Goal: Task Accomplishment & Management: Manage account settings

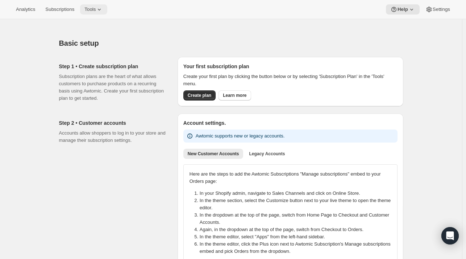
click at [84, 12] on span "Tools" at bounding box center [89, 10] width 11 height 6
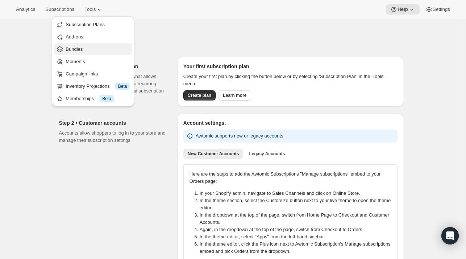
click at [79, 50] on span "Bundles" at bounding box center [74, 48] width 17 height 5
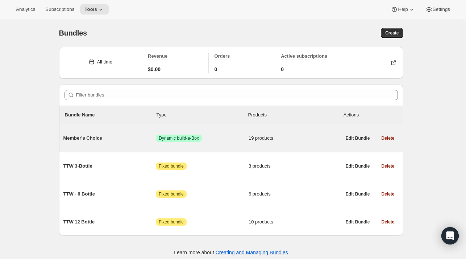
click at [87, 138] on span "Member's Choice" at bounding box center [109, 137] width 93 height 7
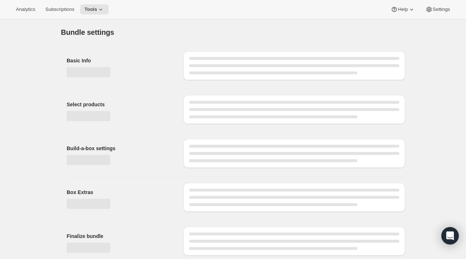
type input "Member's Choice"
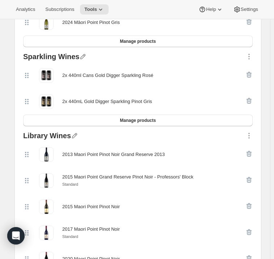
scroll to position [533, 0]
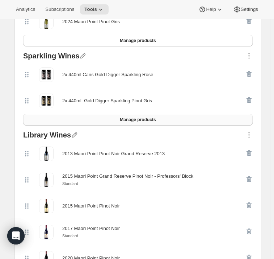
click at [141, 119] on span "Manage products" at bounding box center [138, 120] width 36 height 6
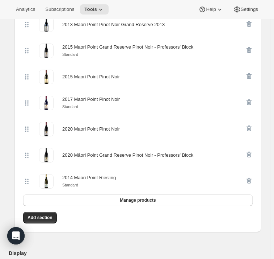
scroll to position [689, 0]
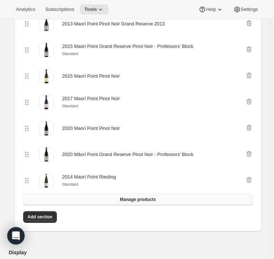
click at [94, 197] on button "Manage products" at bounding box center [138, 199] width 230 height 12
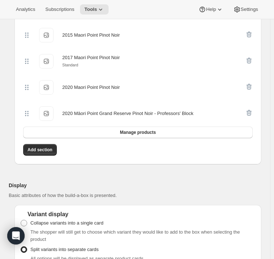
scroll to position [861, 0]
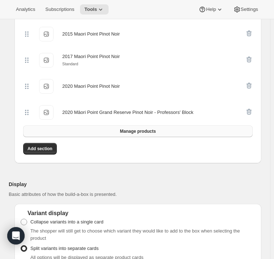
click at [113, 132] on button "Manage products" at bounding box center [138, 131] width 230 height 12
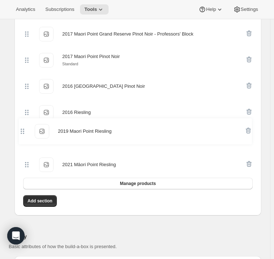
drag, startPoint x: 26, startPoint y: 85, endPoint x: 22, endPoint y: 138, distance: 53.0
click at [22, 138] on div "Library Wines 2021 Māori Point Estate Pinot Noir 2021 Māori Point Estate Pinot …" at bounding box center [137, 9] width 235 height 366
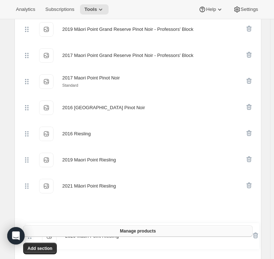
scroll to position [852, 0]
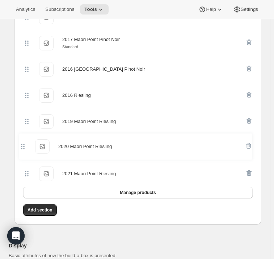
drag, startPoint x: 26, startPoint y: 89, endPoint x: 25, endPoint y: 158, distance: 68.1
click at [25, 158] on div "2021 Māori Point Estate Pinot Noir 2021 Māori Point Estate Pinot Noir 2020 Maor…" at bounding box center [138, 17] width 230 height 339
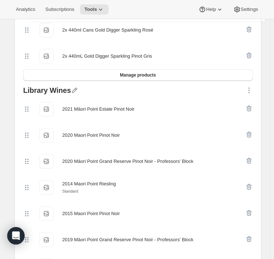
scroll to position [597, 0]
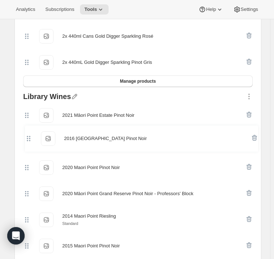
drag, startPoint x: 25, startPoint y: 135, endPoint x: 26, endPoint y: 131, distance: 4.0
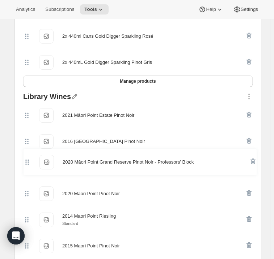
drag, startPoint x: 27, startPoint y: 193, endPoint x: 27, endPoint y: 158, distance: 35.5
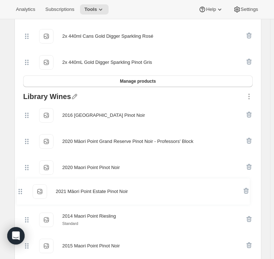
drag, startPoint x: 26, startPoint y: 112, endPoint x: 20, endPoint y: 192, distance: 79.6
click at [20, 192] on div "Products Collections More views Products Collections Red Wines 2021 Maori Point…" at bounding box center [137, 64] width 247 height 830
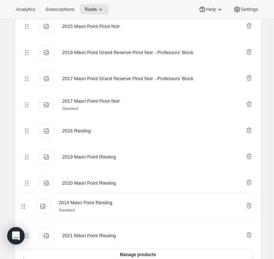
scroll to position [803, 0]
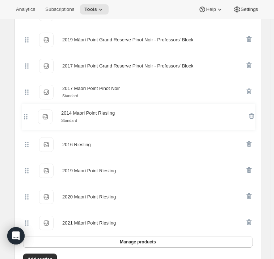
drag, startPoint x: 27, startPoint y: 218, endPoint x: 26, endPoint y: 119, distance: 98.5
click at [26, 119] on div "2016 Maori Point Grand Reserve Pinot Noir 2016 Maori Point Grand Reserve Pinot …" at bounding box center [138, 65] width 230 height 339
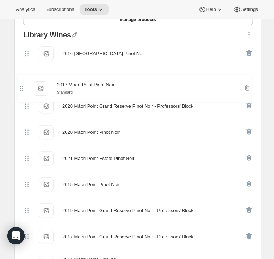
scroll to position [656, 0]
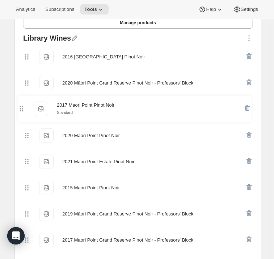
drag, startPoint x: 27, startPoint y: 171, endPoint x: 21, endPoint y: 105, distance: 66.2
click at [21, 105] on div "Library Wines 2016 Maori Point Grand Reserve Pinot Noir 2016 Maori Point Grand …" at bounding box center [137, 215] width 235 height 366
drag, startPoint x: 28, startPoint y: 188, endPoint x: 32, endPoint y: 107, distance: 81.2
drag, startPoint x: 32, startPoint y: 107, endPoint x: 21, endPoint y: 188, distance: 82.1
click at [21, 188] on div "Library Wines 2016 Maori Point Grand Reserve Pinot Noir 2016 Maori Point Grand …" at bounding box center [137, 215] width 235 height 366
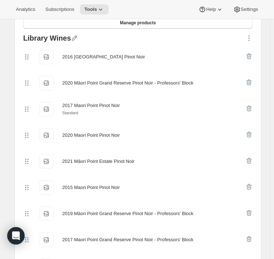
drag, startPoint x: 25, startPoint y: 187, endPoint x: 29, endPoint y: 119, distance: 68.6
drag, startPoint x: 29, startPoint y: 119, endPoint x: 9, endPoint y: 193, distance: 76.9
drag, startPoint x: 29, startPoint y: 188, endPoint x: 34, endPoint y: 144, distance: 43.7
drag, startPoint x: 34, startPoint y: 144, endPoint x: 25, endPoint y: 185, distance: 41.7
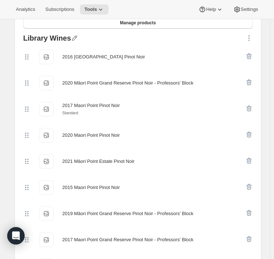
click at [25, 185] on icon at bounding box center [26, 187] width 7 height 7
drag, startPoint x: 27, startPoint y: 186, endPoint x: 35, endPoint y: 167, distance: 20.8
drag, startPoint x: 35, startPoint y: 167, endPoint x: 101, endPoint y: 192, distance: 70.4
click at [101, 192] on div "2015 Maori Point Pinot Noir" at bounding box center [91, 187] width 58 height 14
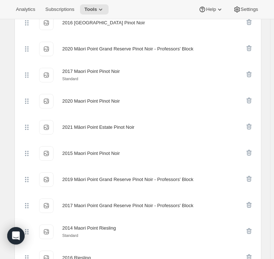
scroll to position [690, 0]
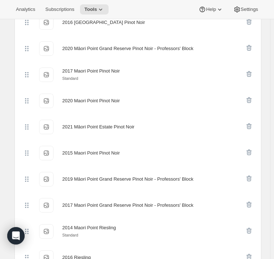
drag, startPoint x: 27, startPoint y: 152, endPoint x: 23, endPoint y: 113, distance: 38.6
drag, startPoint x: 23, startPoint y: 113, endPoint x: 171, endPoint y: 139, distance: 149.9
click at [171, 139] on div "2016 Maori Point Grand Reserve Pinot Noir 2016 Maori Point Grand Reserve Pinot …" at bounding box center [138, 178] width 230 height 339
click at [166, 140] on div "2015 Maori Point Pinot Noir 2015 Maori Point Pinot Noir" at bounding box center [138, 153] width 230 height 26
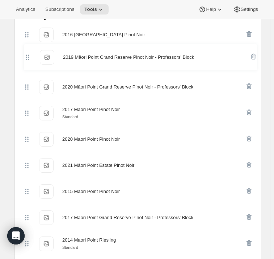
drag, startPoint x: 27, startPoint y: 180, endPoint x: 28, endPoint y: 57, distance: 122.8
click at [28, 57] on div "2016 Maori Point Grand Reserve Pinot Noir 2016 Maori Point Grand Reserve Pinot …" at bounding box center [138, 191] width 230 height 339
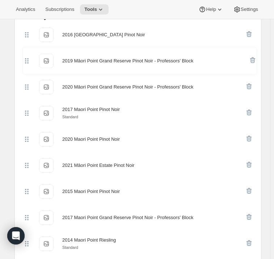
scroll to position [676, 0]
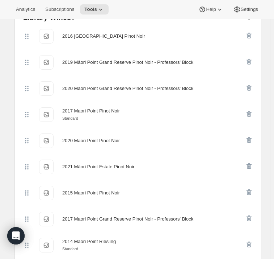
drag, startPoint x: 28, startPoint y: 219, endPoint x: 30, endPoint y: 165, distance: 54.4
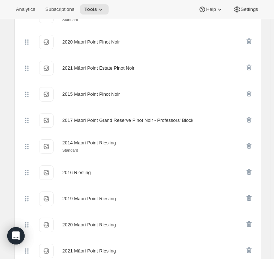
drag, startPoint x: 30, startPoint y: 165, endPoint x: 9, endPoint y: 156, distance: 23.2
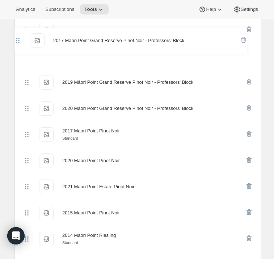
scroll to position [672, 0]
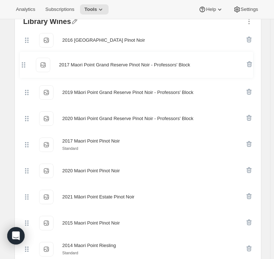
drag, startPoint x: 28, startPoint y: 119, endPoint x: 25, endPoint y: 60, distance: 58.8
click at [25, 60] on div "2016 Maori Point Grand Reserve Pinot Noir 2016 Maori Point Grand Reserve Pinot …" at bounding box center [138, 196] width 230 height 339
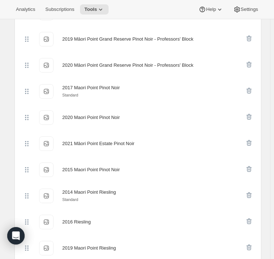
scroll to position [726, 0]
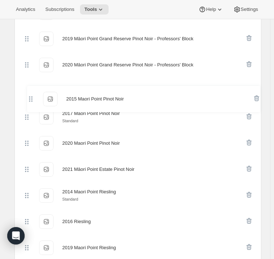
drag, startPoint x: 28, startPoint y: 170, endPoint x: 32, endPoint y: 96, distance: 74.0
click at [32, 96] on div "2016 Maori Point Grand Reserve Pinot Noir 2016 Maori Point Grand Reserve Pinot …" at bounding box center [138, 143] width 230 height 339
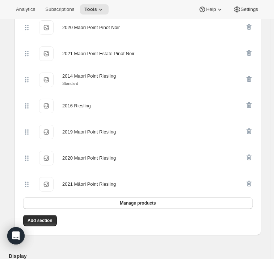
scroll to position [842, 0]
click at [138, 202] on span "Manage products" at bounding box center [138, 203] width 36 height 6
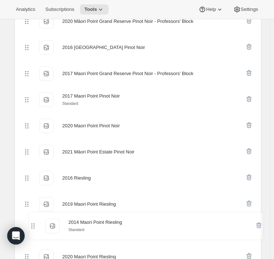
scroll to position [781, 0]
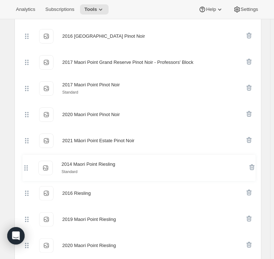
drag, startPoint x: 25, startPoint y: 93, endPoint x: 28, endPoint y: 174, distance: 81.5
click at [28, 174] on div "2014 Maori Point Reserve Pinot Noir 2014 Maori Point Reserve Pinot Noir 2014 Ma…" at bounding box center [138, 101] width 230 height 365
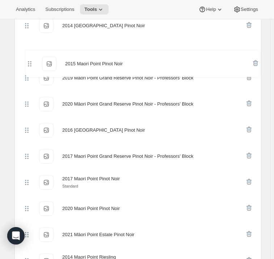
scroll to position [685, 0]
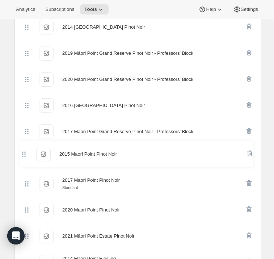
drag, startPoint x: 28, startPoint y: 53, endPoint x: 27, endPoint y: 164, distance: 111.5
click at [27, 164] on div "2014 Maori Point Reserve Pinot Noir 2014 Maori Point Reserve Pinot Noir 2015 Ma…" at bounding box center [138, 196] width 230 height 365
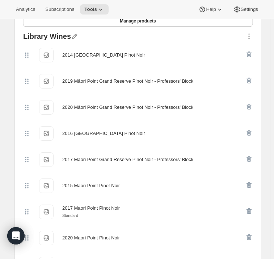
scroll to position [655, 0]
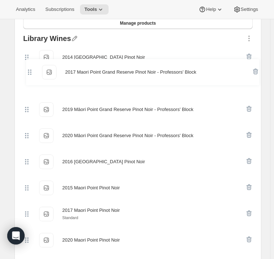
drag, startPoint x: 29, startPoint y: 160, endPoint x: 32, endPoint y: 64, distance: 96.0
click at [32, 64] on div "2014 Maori Point Reserve Pinot Noir 2014 Maori Point Reserve Pinot Noir 2019 Mā…" at bounding box center [138, 226] width 230 height 365
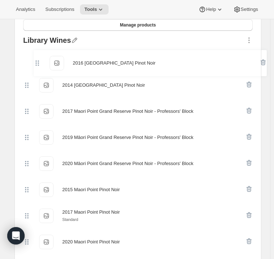
scroll to position [653, 0]
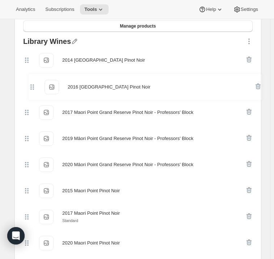
drag, startPoint x: 27, startPoint y: 159, endPoint x: 32, endPoint y: 81, distance: 77.3
click at [32, 81] on div "2014 Maori Point Reserve Pinot Noir 2014 Maori Point Reserve Pinot Noir 2017 Ma…" at bounding box center [138, 229] width 230 height 365
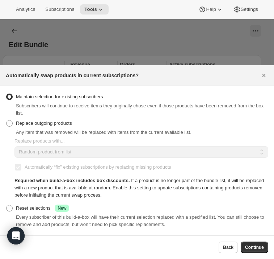
scroll to position [853, 0]
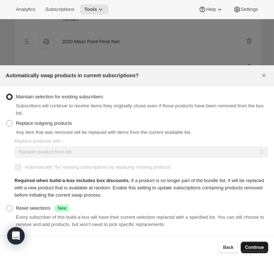
click at [255, 248] on span "Continue" at bounding box center [254, 247] width 19 height 6
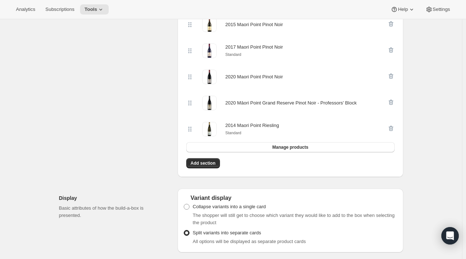
scroll to position [653, 0]
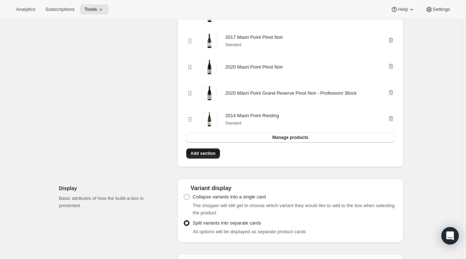
click at [200, 154] on span "Add section" at bounding box center [202, 153] width 25 height 6
click at [206, 152] on span "Add section" at bounding box center [202, 153] width 25 height 6
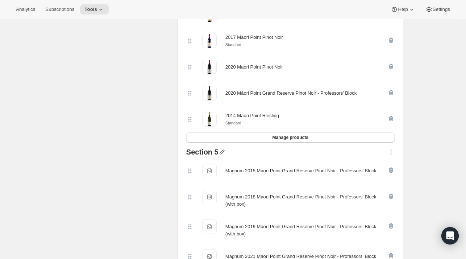
click at [219, 153] on icon "button" at bounding box center [221, 151] width 7 height 7
click at [213, 164] on input "text" at bounding box center [226, 165] width 70 height 12
type input "Magnum Library Wines"
click at [195, 178] on span "Save" at bounding box center [196, 174] width 11 height 7
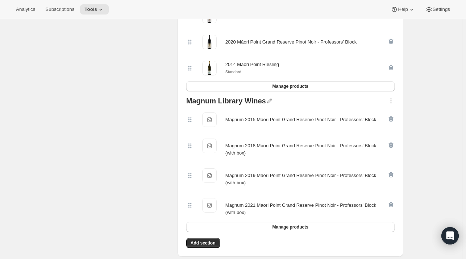
scroll to position [704, 0]
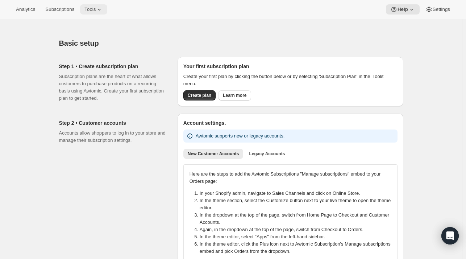
click at [85, 11] on span "Tools" at bounding box center [89, 10] width 11 height 6
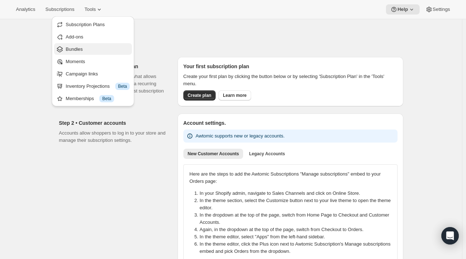
click at [85, 46] on span "Bundles" at bounding box center [98, 49] width 64 height 7
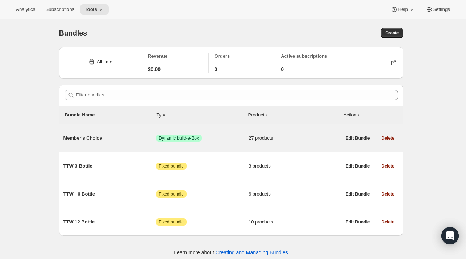
click at [94, 137] on span "Member's Choice" at bounding box center [109, 137] width 93 height 7
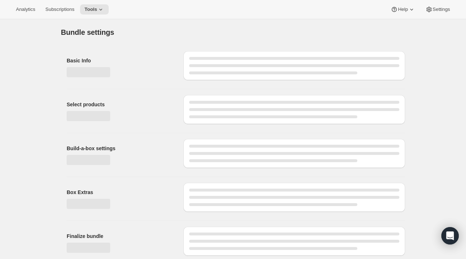
type input "Member's Choice"
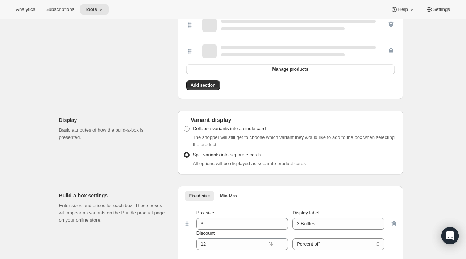
scroll to position [930, 0]
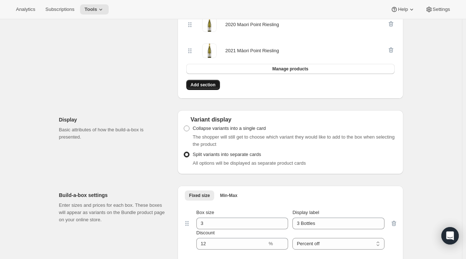
click at [200, 83] on span "Add section" at bounding box center [202, 85] width 25 height 6
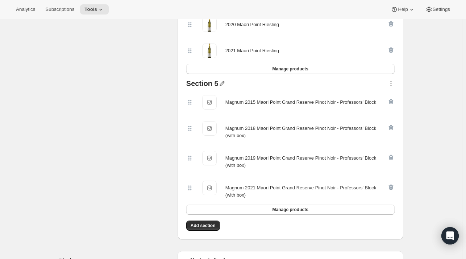
click at [223, 82] on icon "button" at bounding box center [221, 83] width 5 height 5
click at [200, 99] on input "text" at bounding box center [226, 97] width 70 height 12
type input "Magnum Library Wines"
click at [196, 106] on span "Save" at bounding box center [196, 105] width 11 height 7
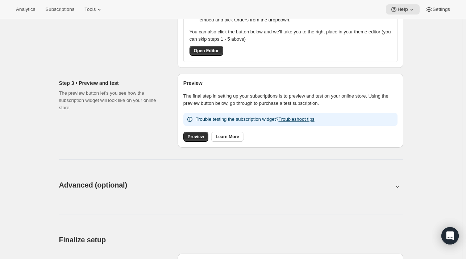
scroll to position [233, 0]
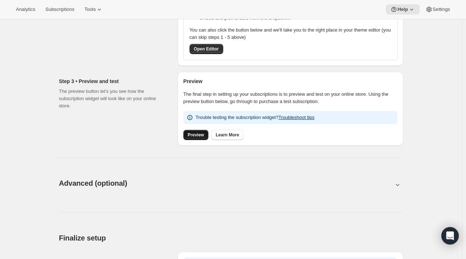
click at [197, 134] on span "Preview" at bounding box center [196, 135] width 16 height 6
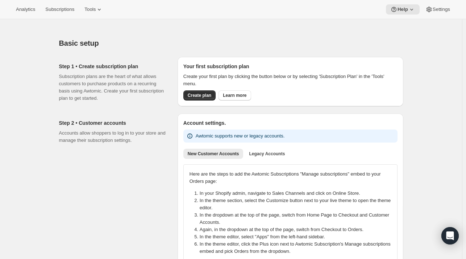
scroll to position [0, 0]
click at [64, 11] on span "Subscriptions" at bounding box center [59, 10] width 29 height 6
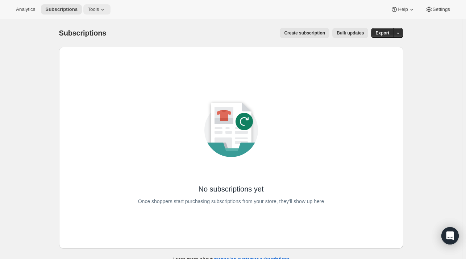
click at [88, 11] on span "Tools" at bounding box center [93, 10] width 11 height 6
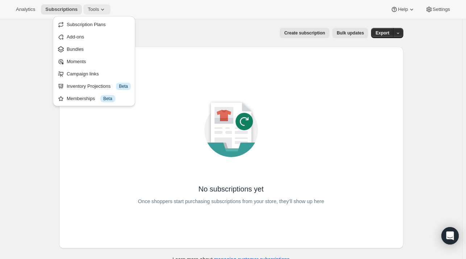
click at [99, 8] on icon at bounding box center [102, 9] width 7 height 7
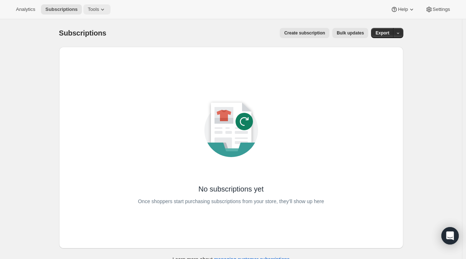
click at [100, 11] on icon at bounding box center [102, 9] width 7 height 7
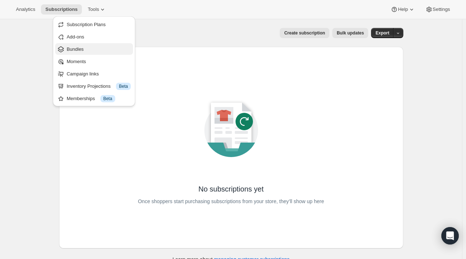
click at [85, 46] on span "Bundles" at bounding box center [99, 49] width 64 height 7
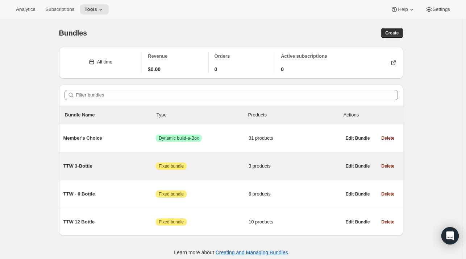
click at [74, 167] on span "TTW 3-Bottle" at bounding box center [109, 165] width 93 height 7
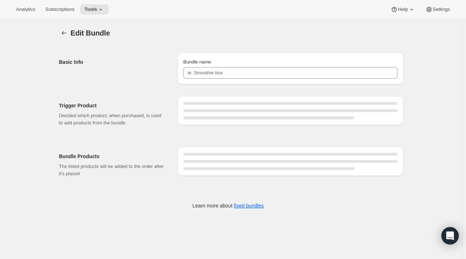
type input "TTW 3-Bottle"
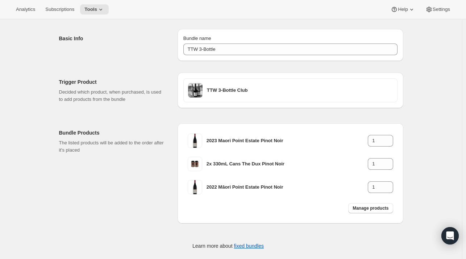
scroll to position [32, 0]
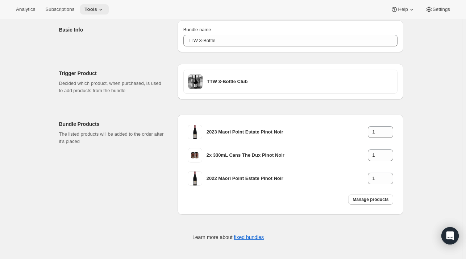
click at [97, 9] on icon at bounding box center [100, 9] width 7 height 7
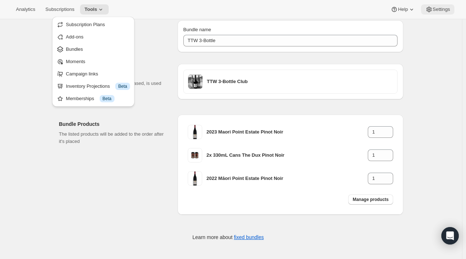
click at [439, 8] on span "Settings" at bounding box center [440, 10] width 17 height 6
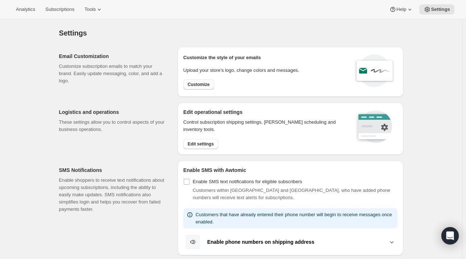
click at [201, 86] on span "Customize" at bounding box center [199, 84] width 22 height 6
select select "subscriptionMessage"
select select "5"
select select "15"
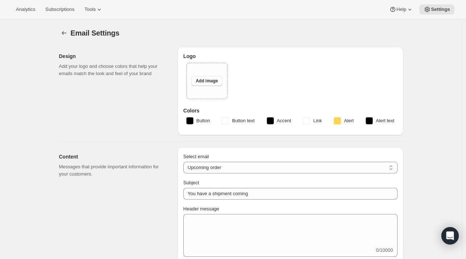
type input "You Have a Professors' Club Shipment Coming Soon"
type textarea "Lor Ips! Dolo sitametco adipisci eli sed Doeiu Tempo Incididunt' Utla et dolor!…"
select select "14"
type input "Maori Point Wines"
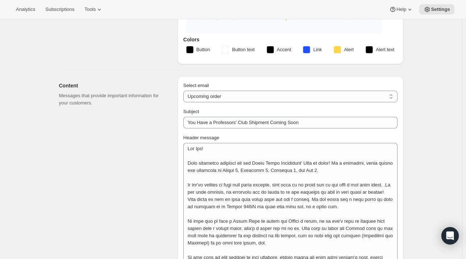
scroll to position [262, 0]
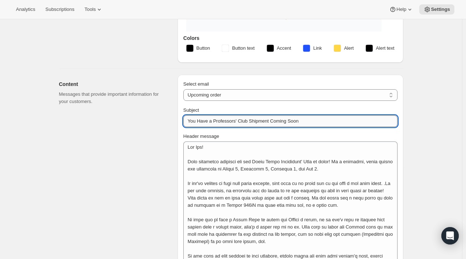
click at [310, 119] on input "You Have a Professors' Club Shipment Coming Soon" at bounding box center [290, 121] width 214 height 12
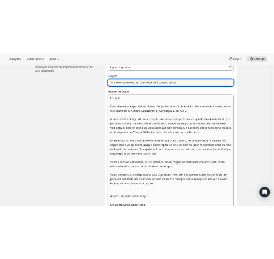
scroll to position [333, 0]
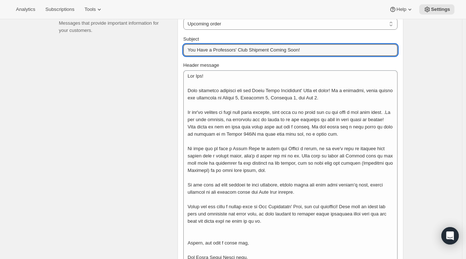
type input "You Have a Professors' Club Shipment Coming Soon!"
